Goal: Task Accomplishment & Management: Manage account settings

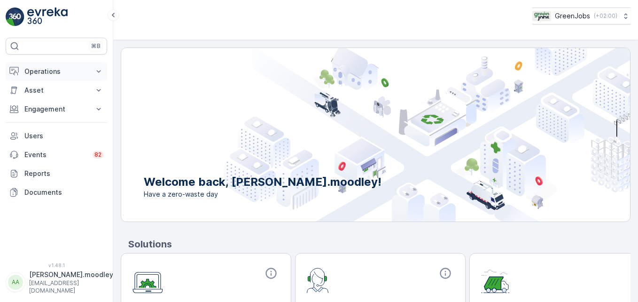
click at [101, 70] on icon at bounding box center [99, 71] width 4 height 2
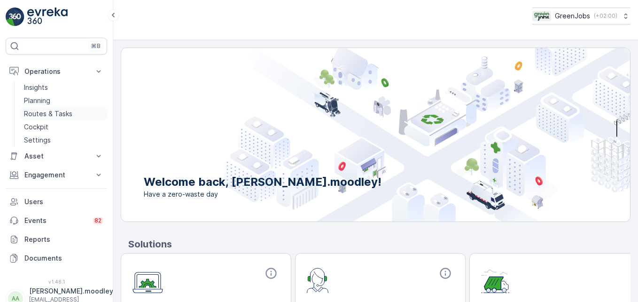
click at [55, 113] on p "Routes & Tasks" at bounding box center [48, 113] width 48 height 9
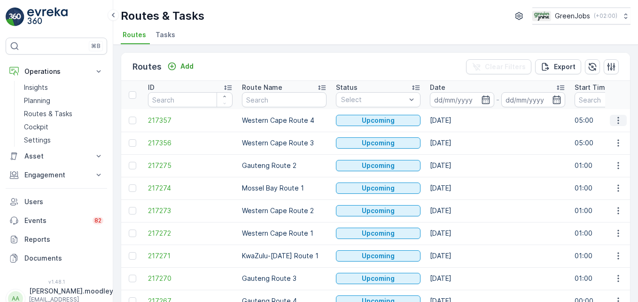
click at [456, 117] on icon "button" at bounding box center [618, 120] width 9 height 9
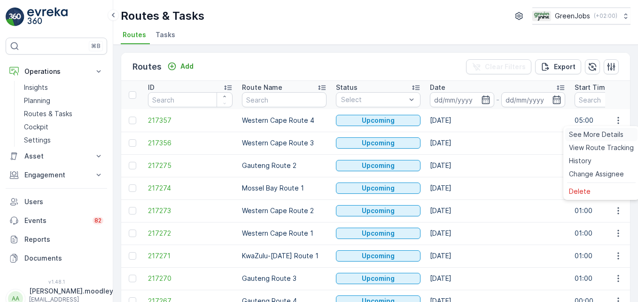
click at [456, 132] on span "See More Details" at bounding box center [596, 134] width 55 height 9
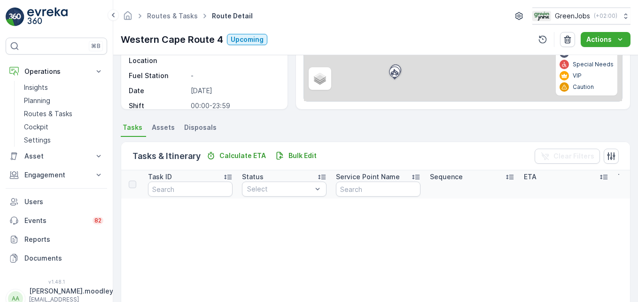
scroll to position [94, 0]
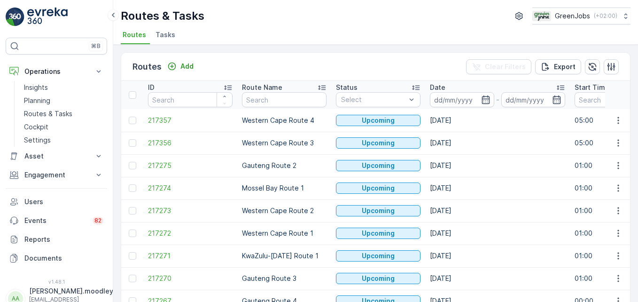
drag, startPoint x: 458, startPoint y: 91, endPoint x: 462, endPoint y: 110, distance: 19.2
click at [456, 92] on div "Date" at bounding box center [497, 87] width 135 height 9
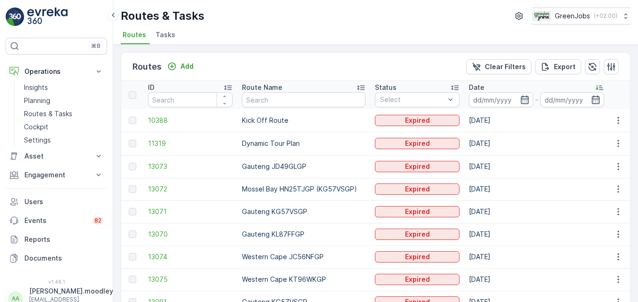
click at [456, 99] on input at bounding box center [501, 99] width 64 height 15
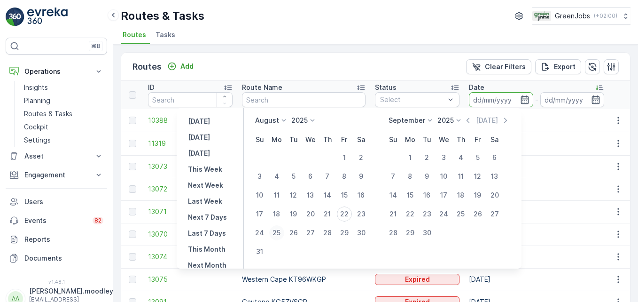
click at [281, 232] on div "25" at bounding box center [276, 232] width 15 height 15
type input "[DATE]"
click at [280, 231] on div "25" at bounding box center [276, 232] width 15 height 15
type input "[DATE]"
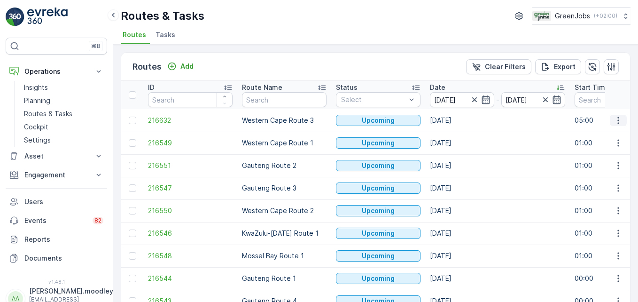
click at [456, 117] on icon "button" at bounding box center [618, 120] width 9 height 9
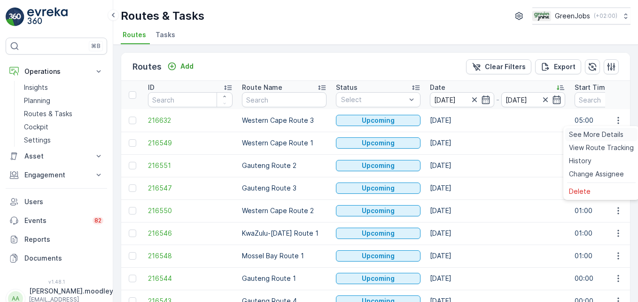
click at [456, 133] on span "See More Details" at bounding box center [596, 134] width 55 height 9
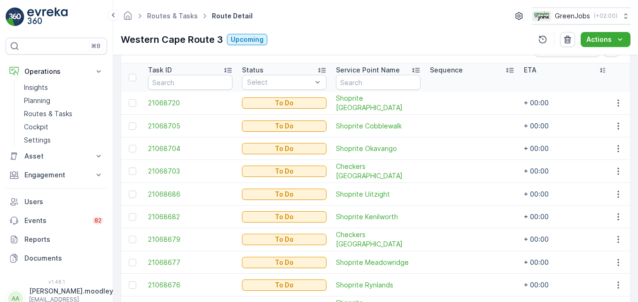
scroll to position [235, 0]
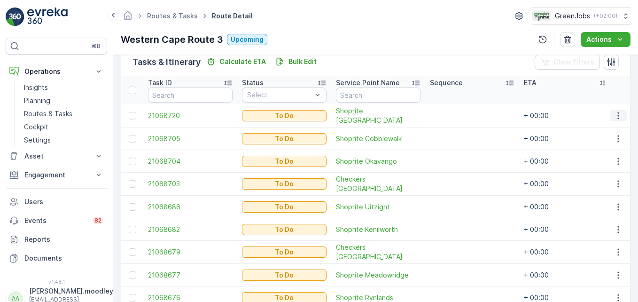
click at [456, 115] on icon "button" at bounding box center [618, 115] width 9 height 9
click at [456, 154] on span "Change Route" at bounding box center [594, 155] width 46 height 9
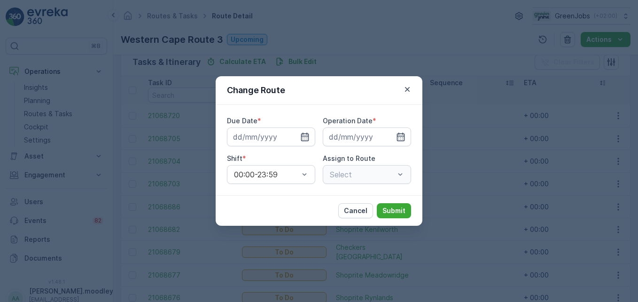
type input "[DATE]"
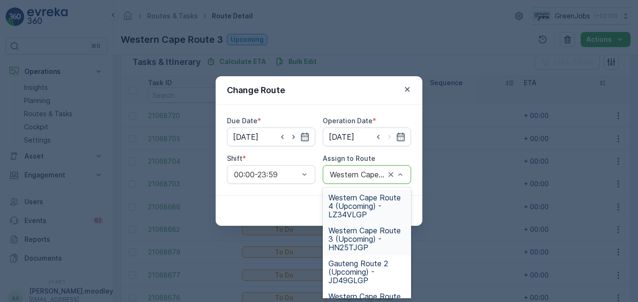
drag, startPoint x: 360, startPoint y: 209, endPoint x: 383, endPoint y: 205, distance: 22.8
click at [361, 209] on span "Western Cape Route 4 (Upcoming) - LZ34VLGP" at bounding box center [366, 205] width 77 height 25
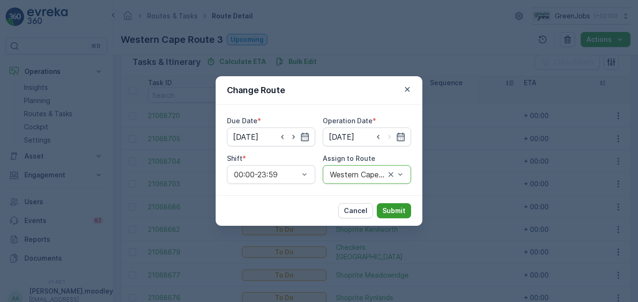
click at [390, 208] on p "Submit" at bounding box center [393, 210] width 23 height 9
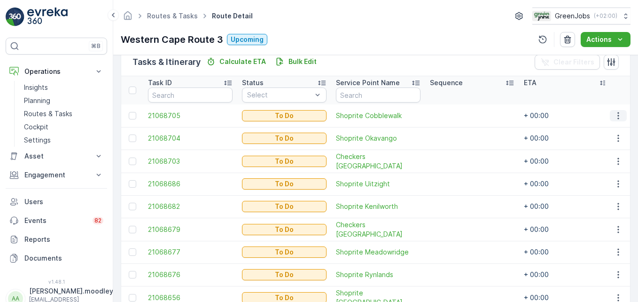
click at [456, 117] on icon "button" at bounding box center [618, 115] width 9 height 9
click at [456, 155] on span "Change Route" at bounding box center [594, 155] width 46 height 9
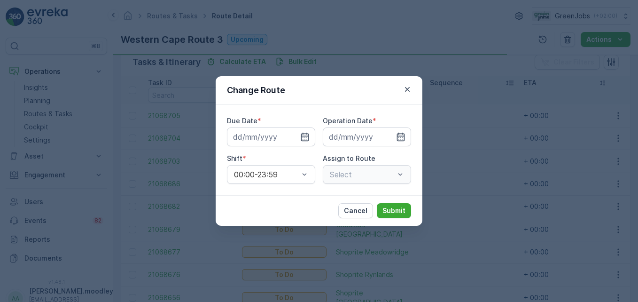
type input "[DATE]"
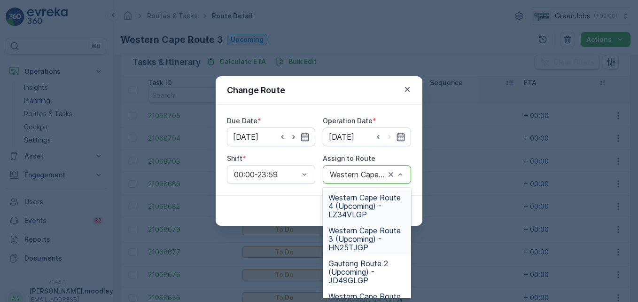
click at [362, 216] on span "Western Cape Route 4 (Upcoming) - LZ34VLGP" at bounding box center [366, 205] width 77 height 25
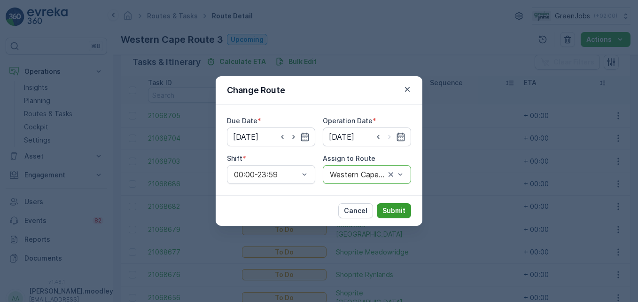
click at [390, 212] on p "Submit" at bounding box center [393, 210] width 23 height 9
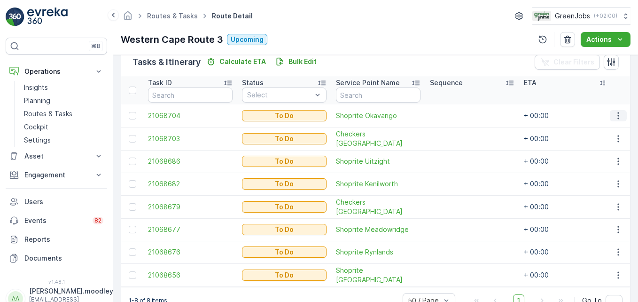
click at [456, 117] on icon "button" at bounding box center [618, 115] width 9 height 9
click at [456, 155] on span "Change Route" at bounding box center [594, 155] width 46 height 9
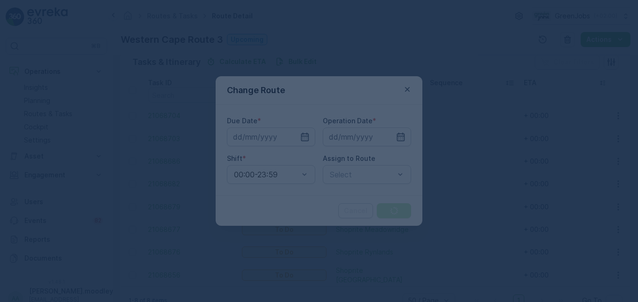
type input "[DATE]"
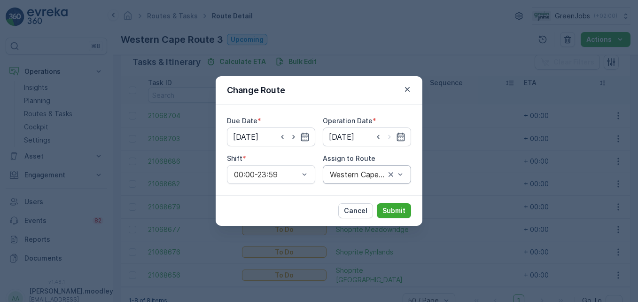
click at [406, 177] on div "Western Cape Route 3 (Upcoming) - HN25TJGP" at bounding box center [367, 174] width 88 height 19
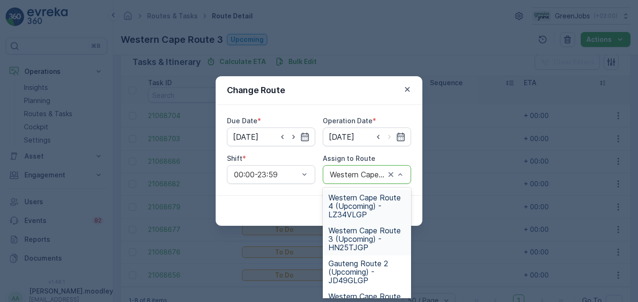
click at [359, 204] on span "Western Cape Route 4 (Upcoming) - LZ34VLGP" at bounding box center [366, 205] width 77 height 25
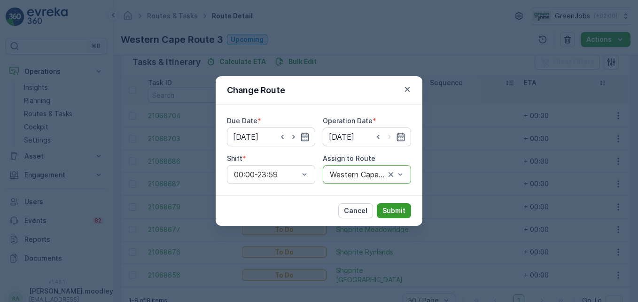
click at [390, 209] on p "Submit" at bounding box center [393, 210] width 23 height 9
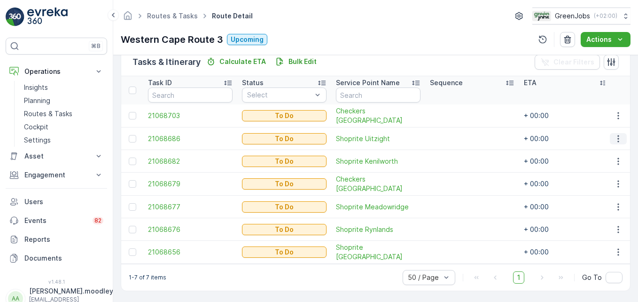
click at [456, 139] on icon "button" at bounding box center [618, 138] width 9 height 9
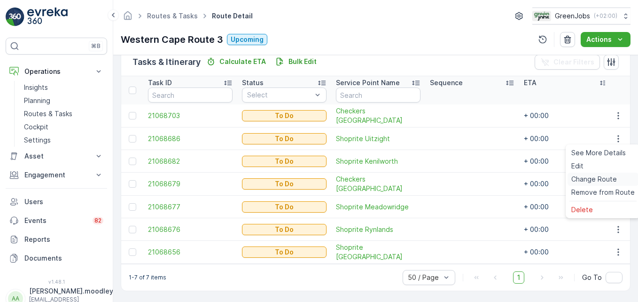
click at [456, 182] on span "Change Route" at bounding box center [594, 178] width 46 height 9
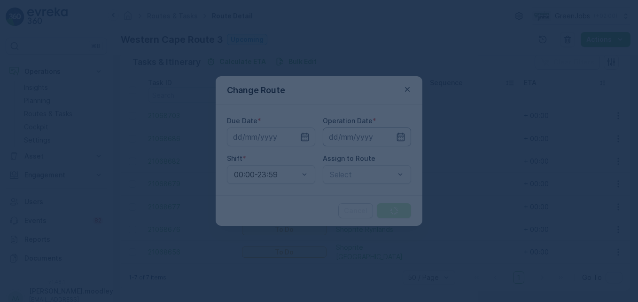
type input "[DATE]"
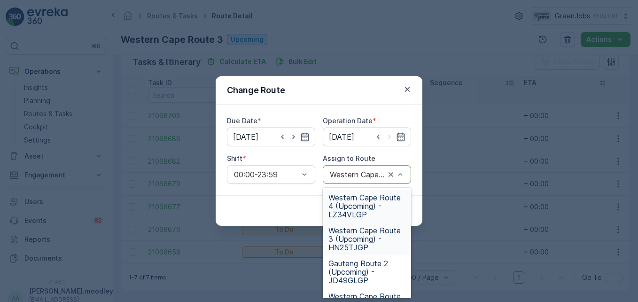
click at [362, 209] on span "Western Cape Route 4 (Upcoming) - LZ34VLGP" at bounding box center [366, 205] width 77 height 25
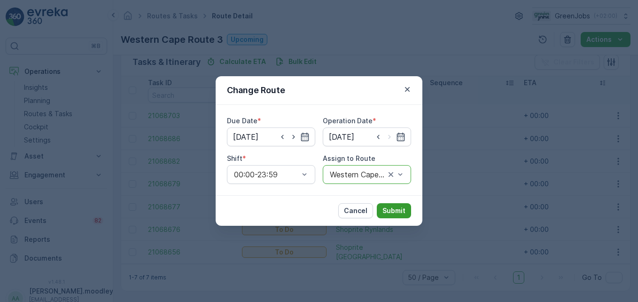
click at [391, 205] on button "Submit" at bounding box center [394, 210] width 34 height 15
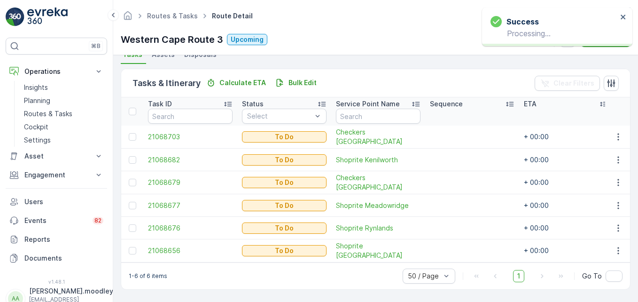
scroll to position [218, 0]
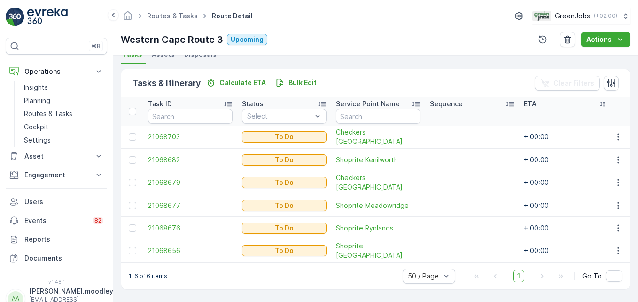
drag, startPoint x: 513, startPoint y: 152, endPoint x: 518, endPoint y: 141, distance: 11.6
click at [456, 142] on tbody "21068703 To Do Checkers Westlake Lifestyle Centre + 00:00 21068682 To Do Shopri…" at bounding box center [473, 193] width 705 height 137
